Goal: Information Seeking & Learning: Check status

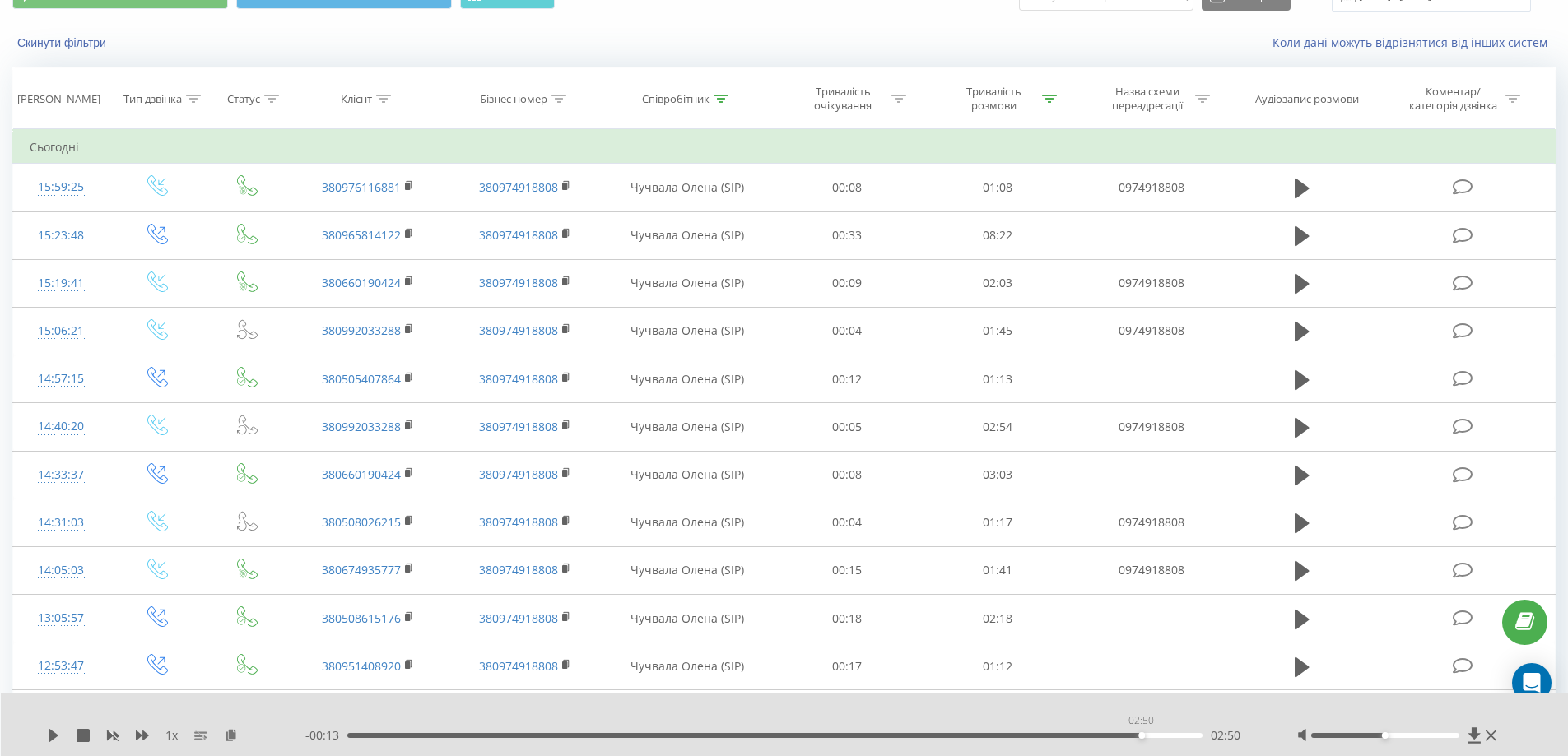
drag, startPoint x: 1191, startPoint y: 738, endPoint x: 1141, endPoint y: 739, distance: 50.0
click at [1141, 739] on div "- 00:13 02:50 02:50" at bounding box center [780, 736] width 950 height 17
click at [54, 739] on icon at bounding box center [54, 736] width 10 height 13
click at [1064, 736] on div "02:33" at bounding box center [774, 736] width 856 height 5
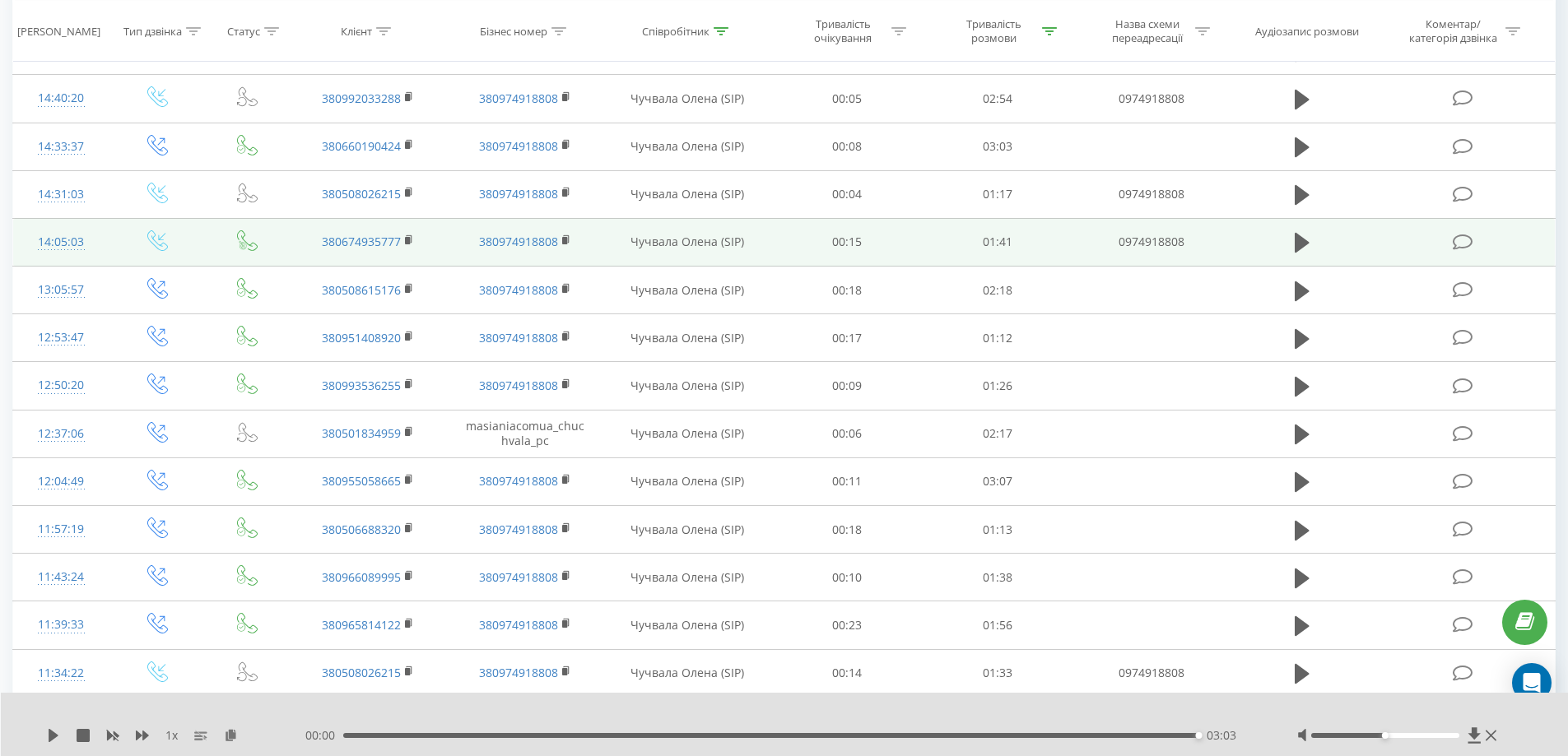
scroll to position [412, 0]
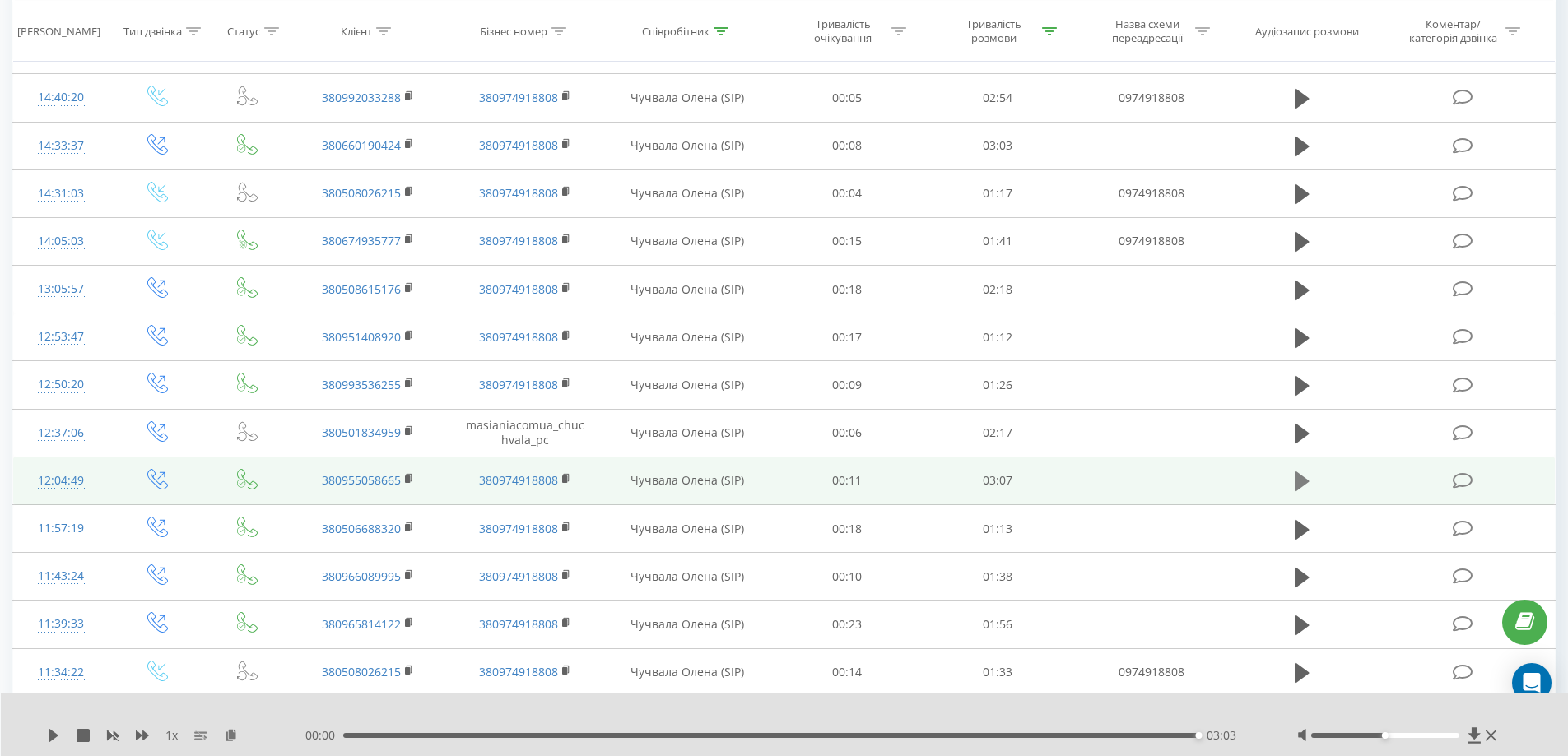
click at [1303, 484] on icon at bounding box center [1302, 481] width 15 height 20
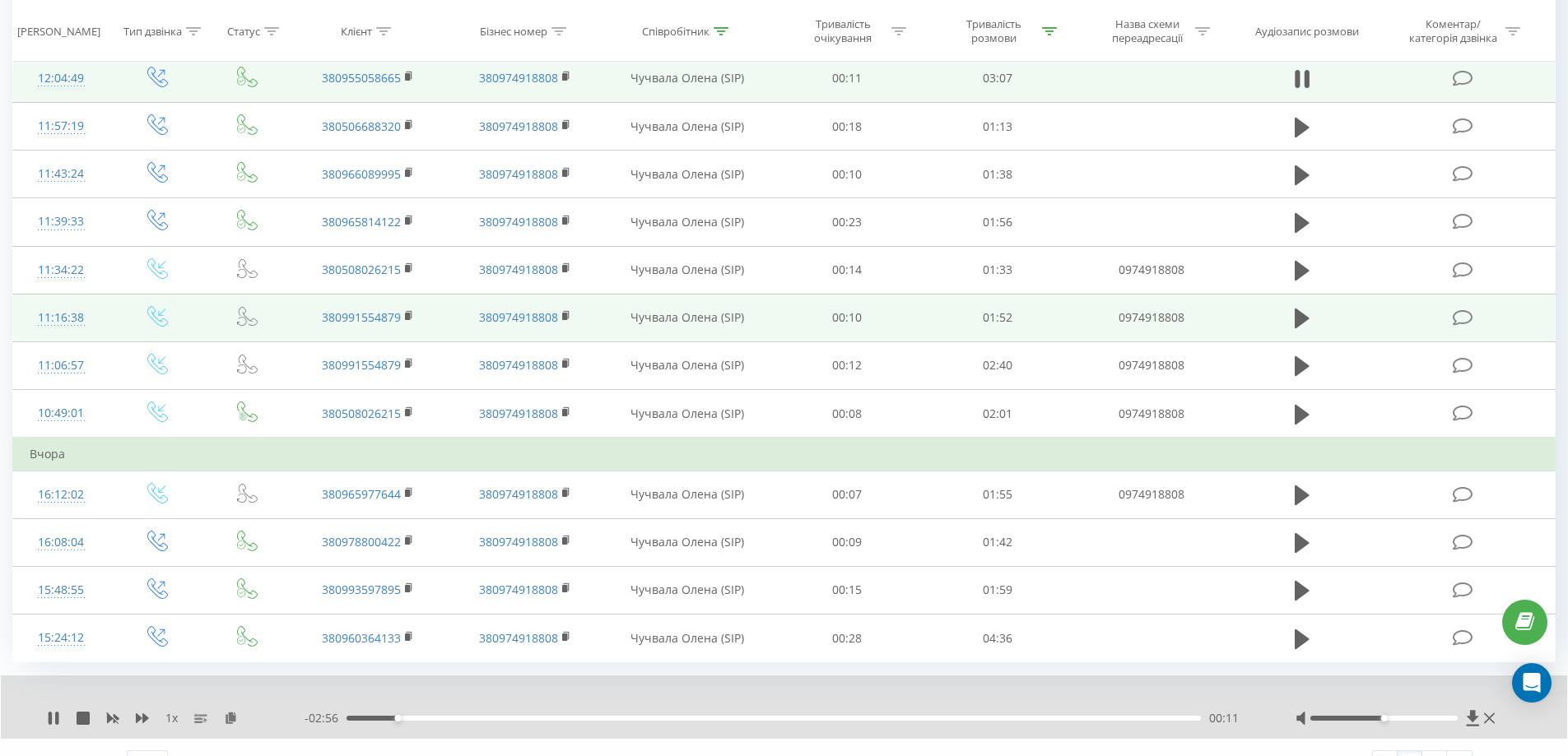
scroll to position [845, 0]
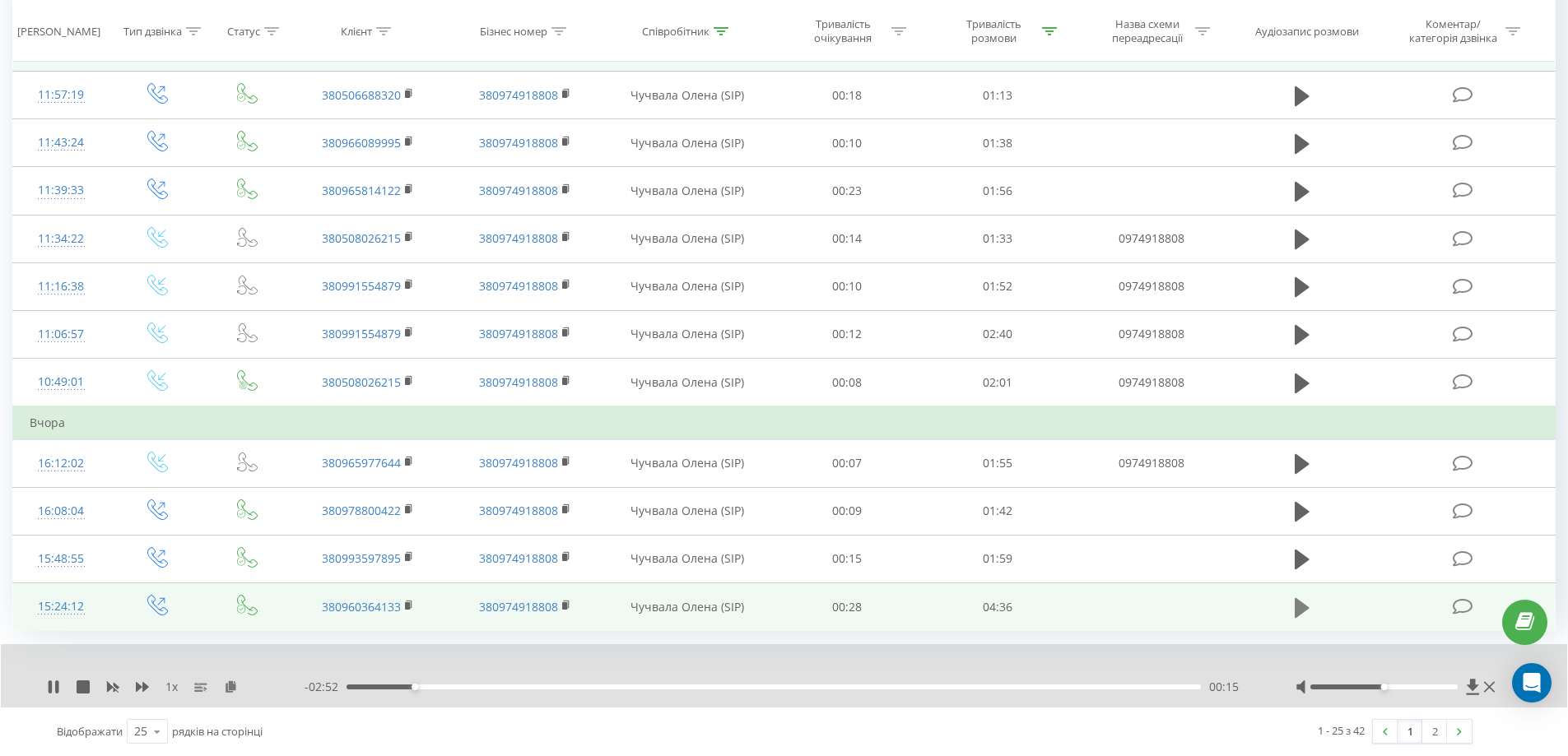
click at [1307, 607] on icon at bounding box center [1302, 607] width 15 height 20
click at [228, 690] on icon at bounding box center [231, 686] width 14 height 12
click at [1425, 729] on link "2" at bounding box center [1435, 732] width 25 height 23
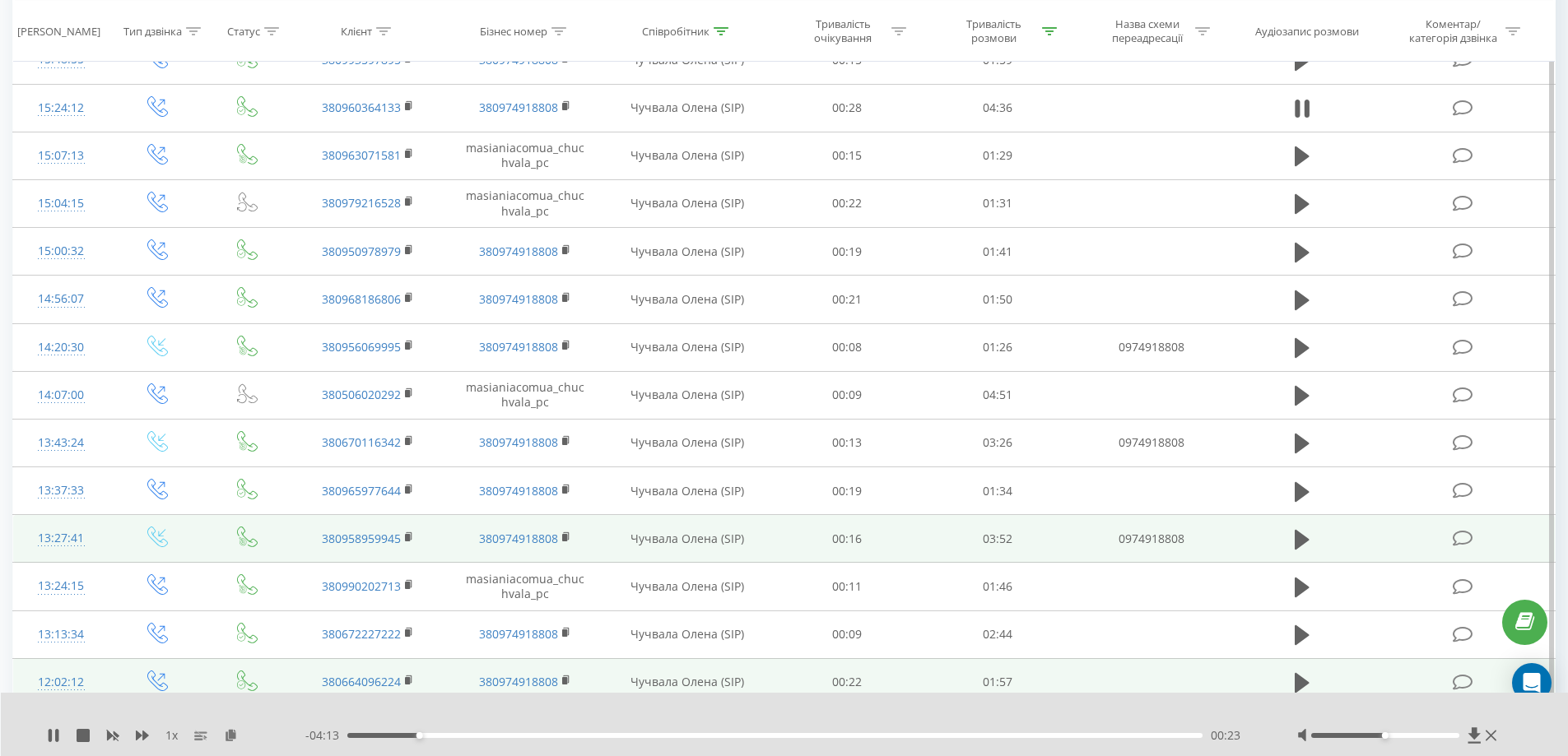
scroll to position [109, 0]
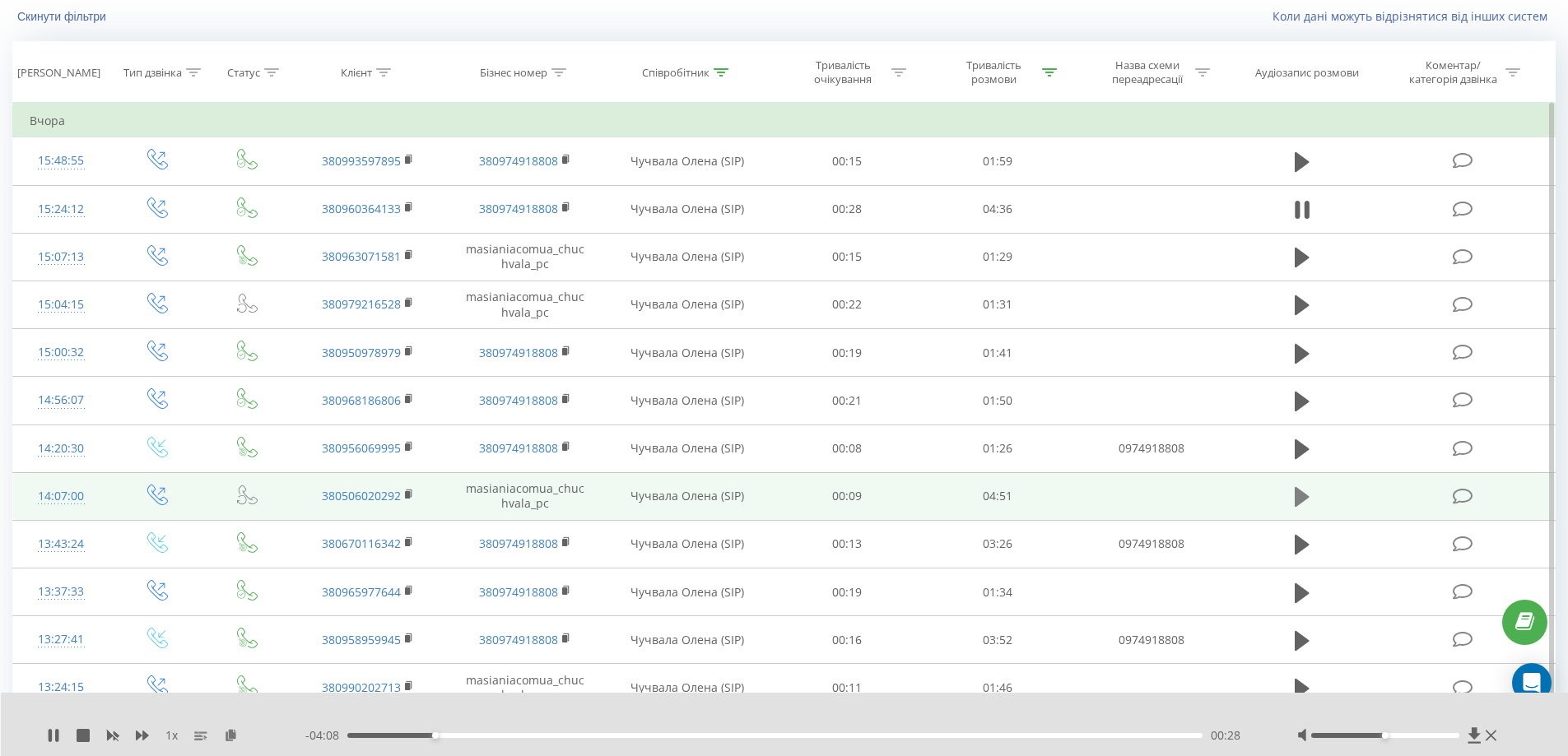
click at [1303, 497] on icon at bounding box center [1302, 497] width 15 height 20
click at [224, 734] on div "1 x" at bounding box center [176, 736] width 258 height 17
click at [226, 735] on icon at bounding box center [231, 735] width 14 height 12
drag, startPoint x: 428, startPoint y: 736, endPoint x: 365, endPoint y: 733, distance: 63.1
click at [365, 734] on div "00:23" at bounding box center [774, 736] width 856 height 5
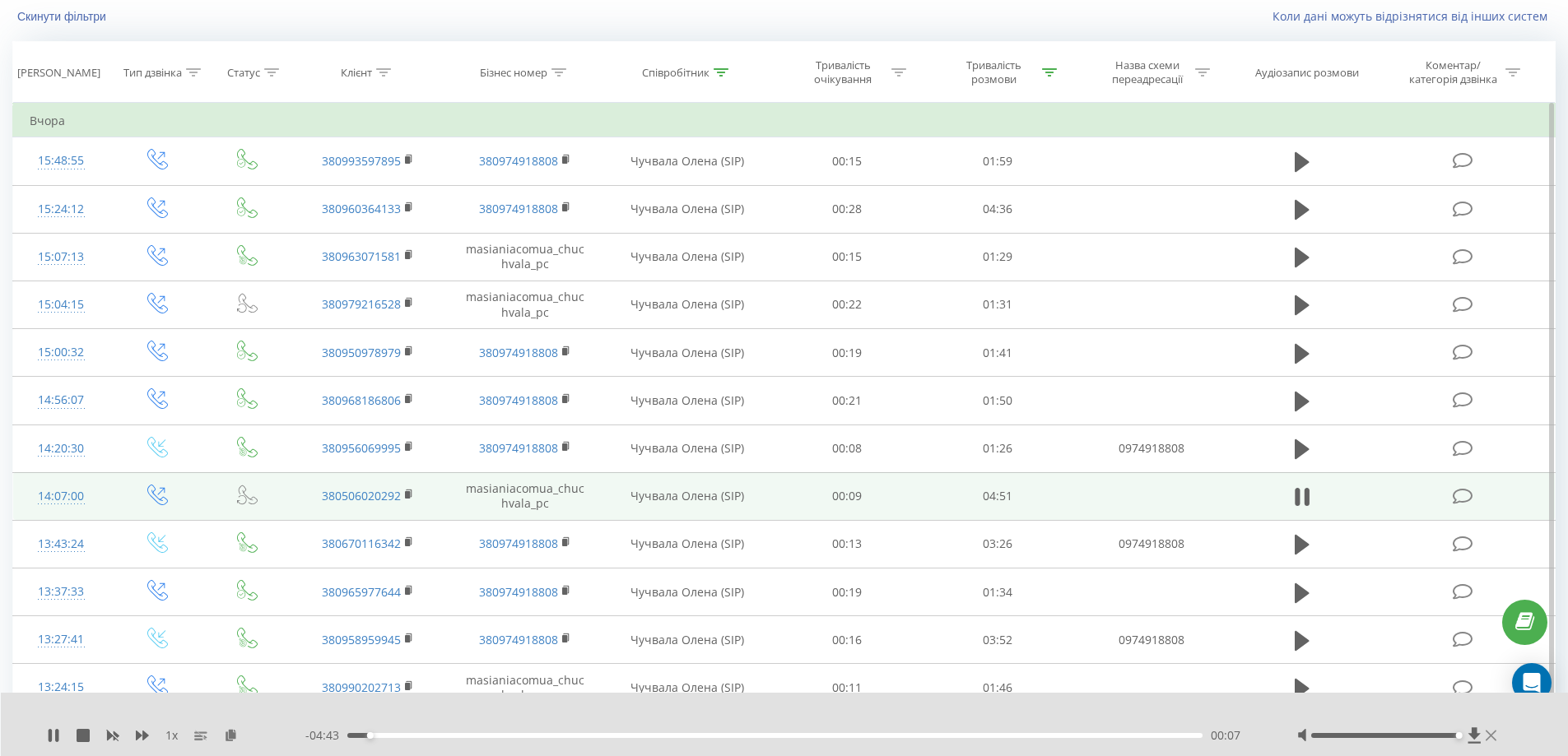
drag, startPoint x: 1385, startPoint y: 736, endPoint x: 1491, endPoint y: 730, distance: 106.2
click at [1490, 731] on div at bounding box center [1399, 736] width 204 height 17
click at [498, 739] on div "- 03:15 01:35 01:35" at bounding box center [780, 736] width 950 height 17
click at [493, 738] on div "00:50" at bounding box center [774, 736] width 856 height 5
click at [465, 736] on div "00:40" at bounding box center [774, 736] width 856 height 5
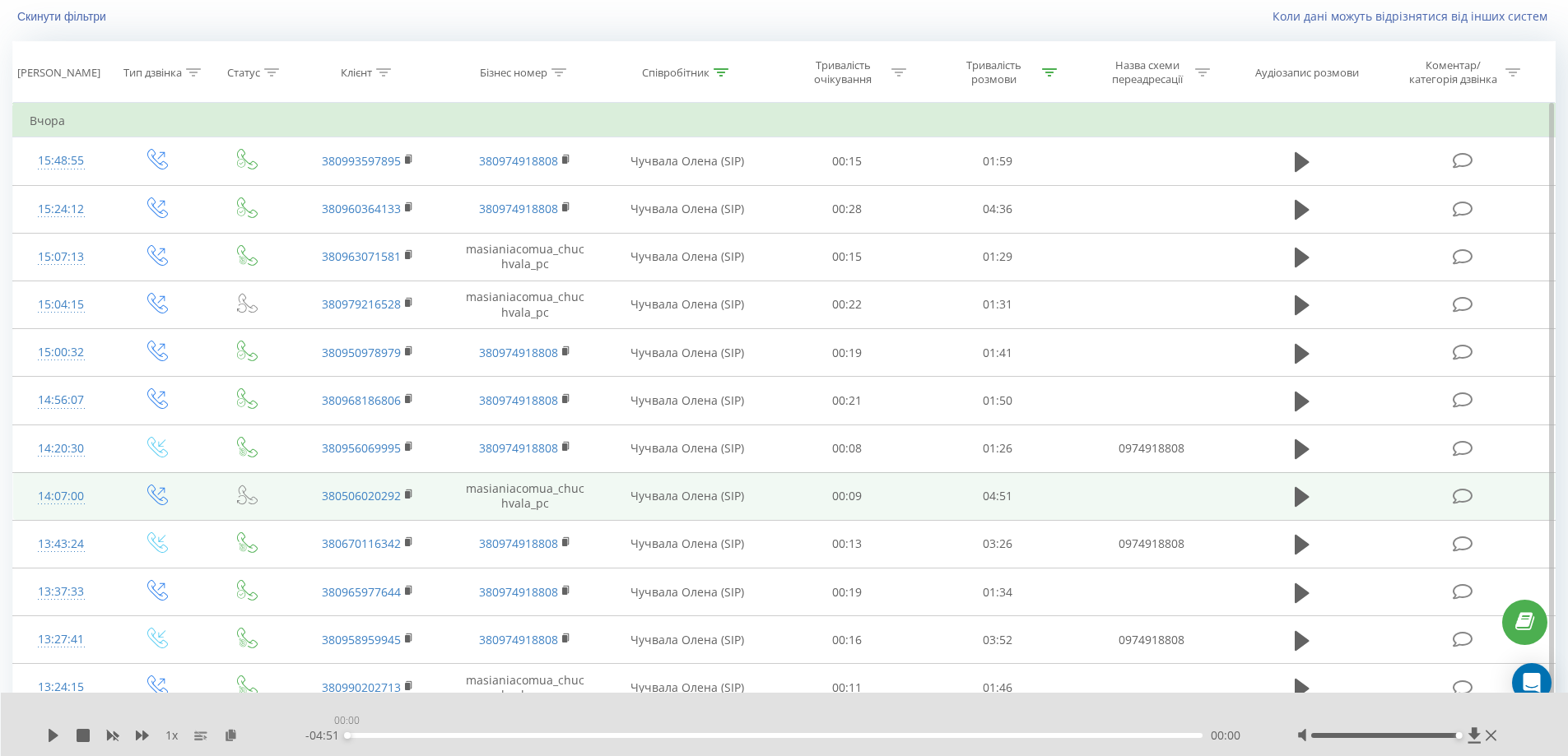
drag, startPoint x: 1194, startPoint y: 736, endPoint x: 251, endPoint y: 749, distance: 943.1
click at [251, 749] on div "1 x - 04:51 00:00 00:00" at bounding box center [784, 724] width 1568 height 63
click at [48, 739] on icon at bounding box center [54, 736] width 13 height 13
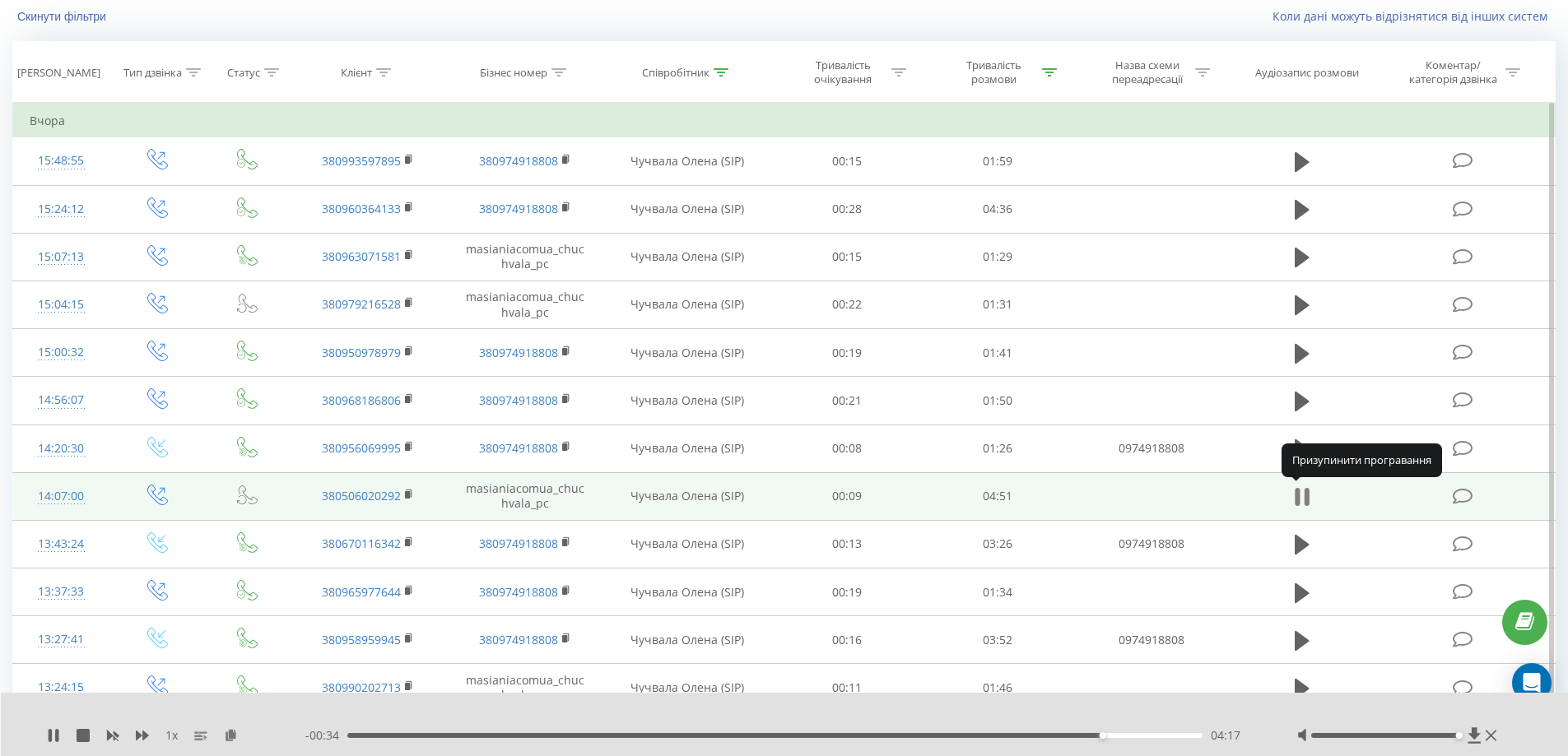
click at [1300, 495] on icon at bounding box center [1302, 497] width 15 height 23
